Goal: Find specific page/section: Find specific page/section

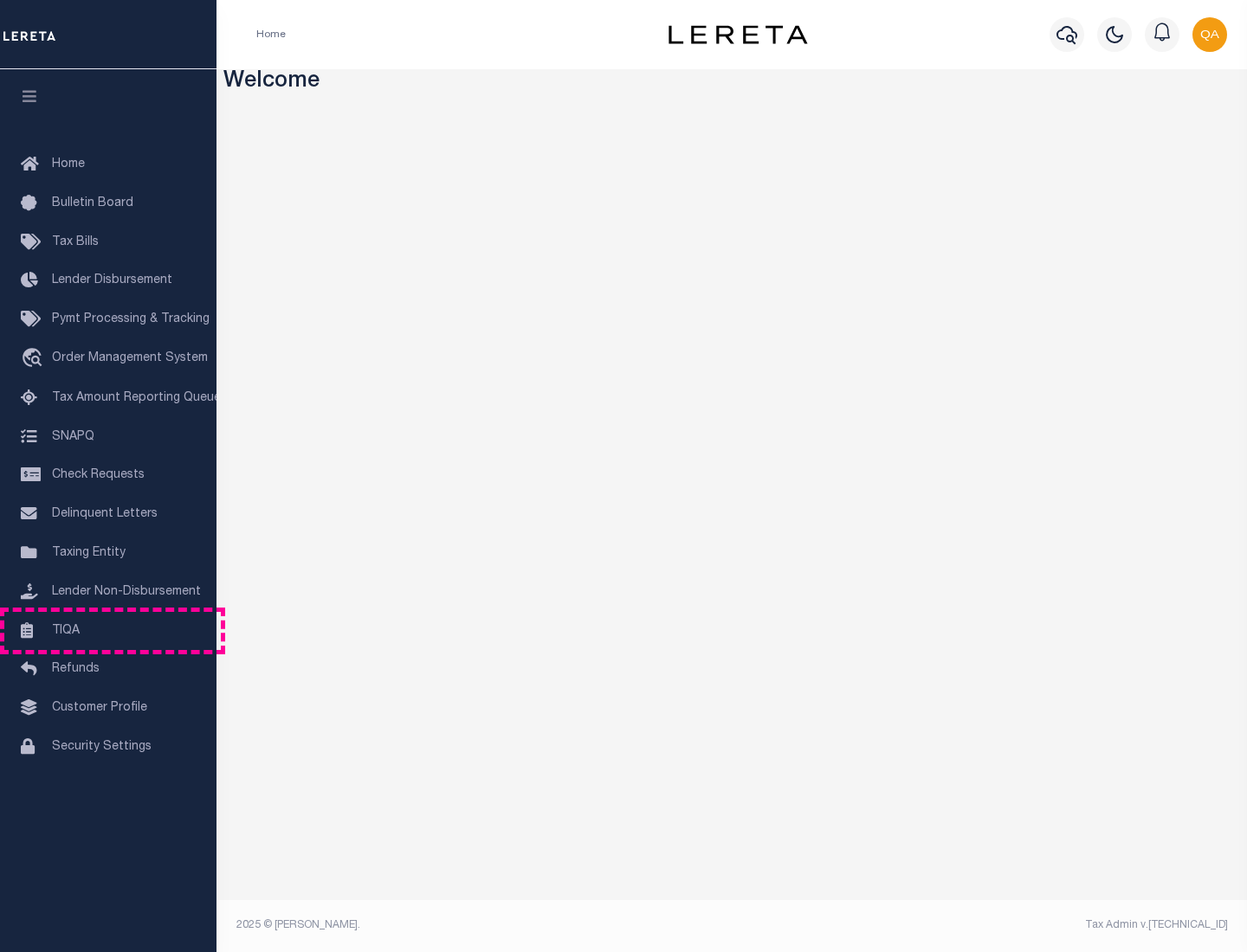
click at [108, 630] on link "TIQA" at bounding box center [108, 632] width 216 height 39
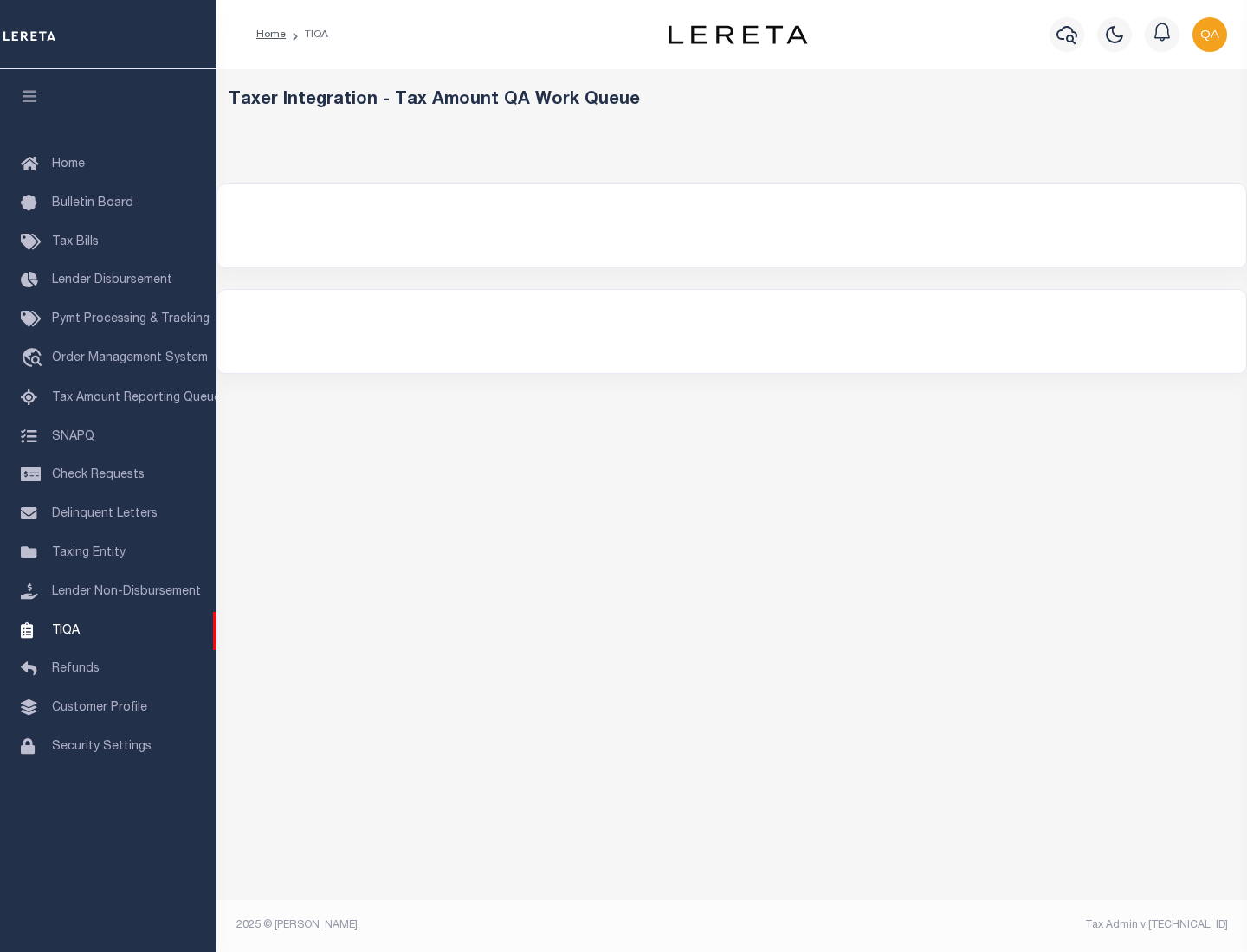
select select "200"
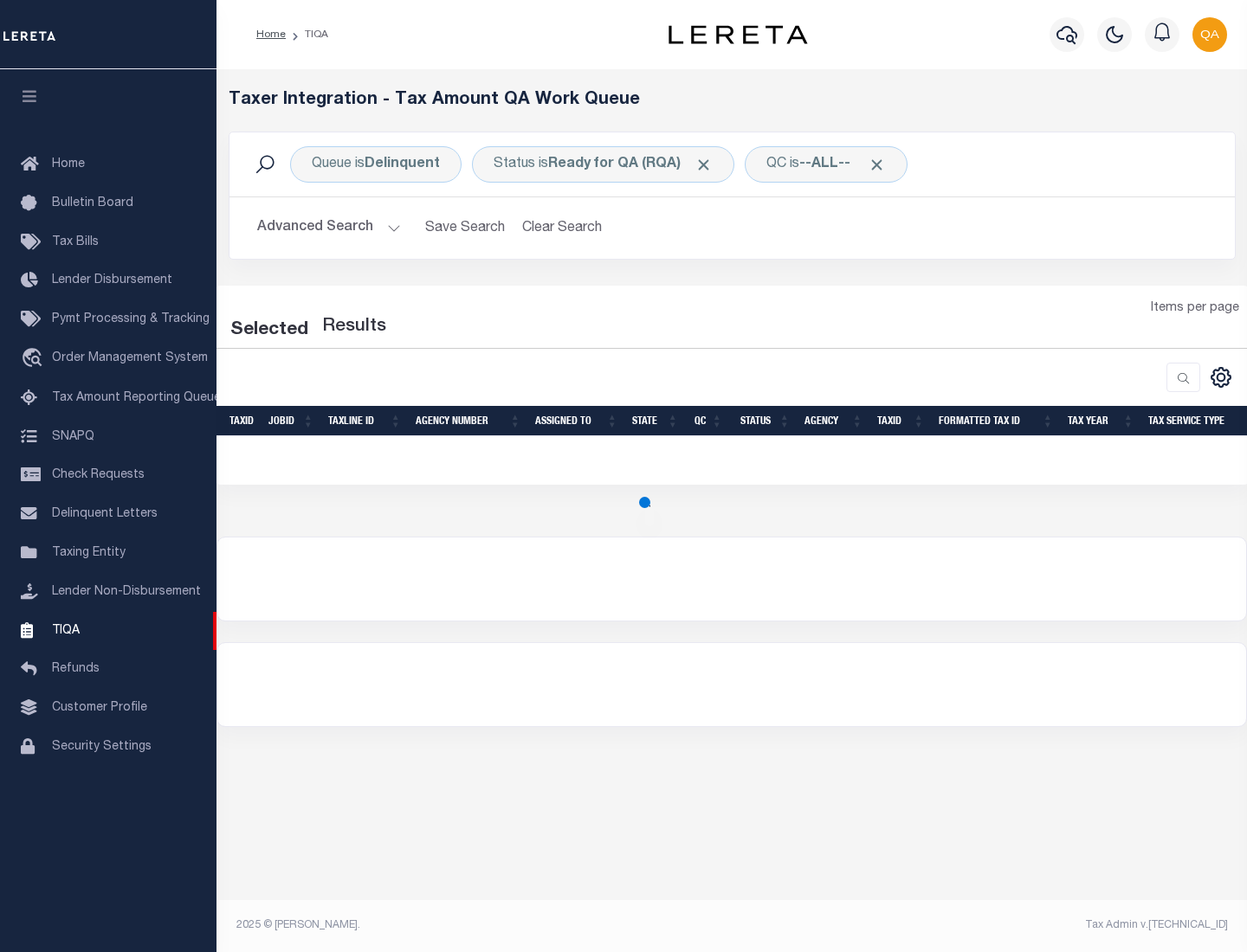
select select "200"
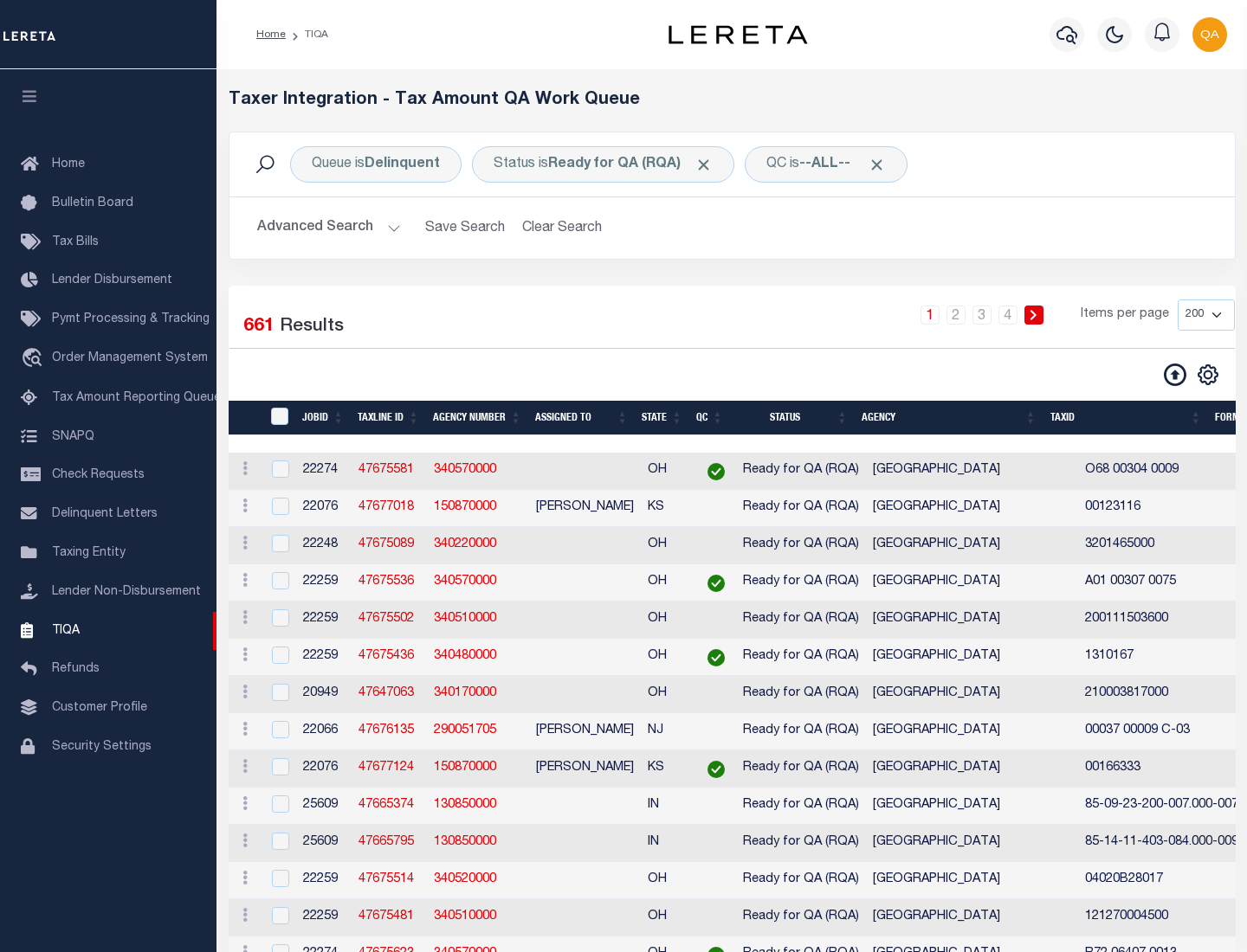
click at [710, 165] on span "Click to Remove" at bounding box center [704, 165] width 19 height 19
